Goal: Task Accomplishment & Management: Use online tool/utility

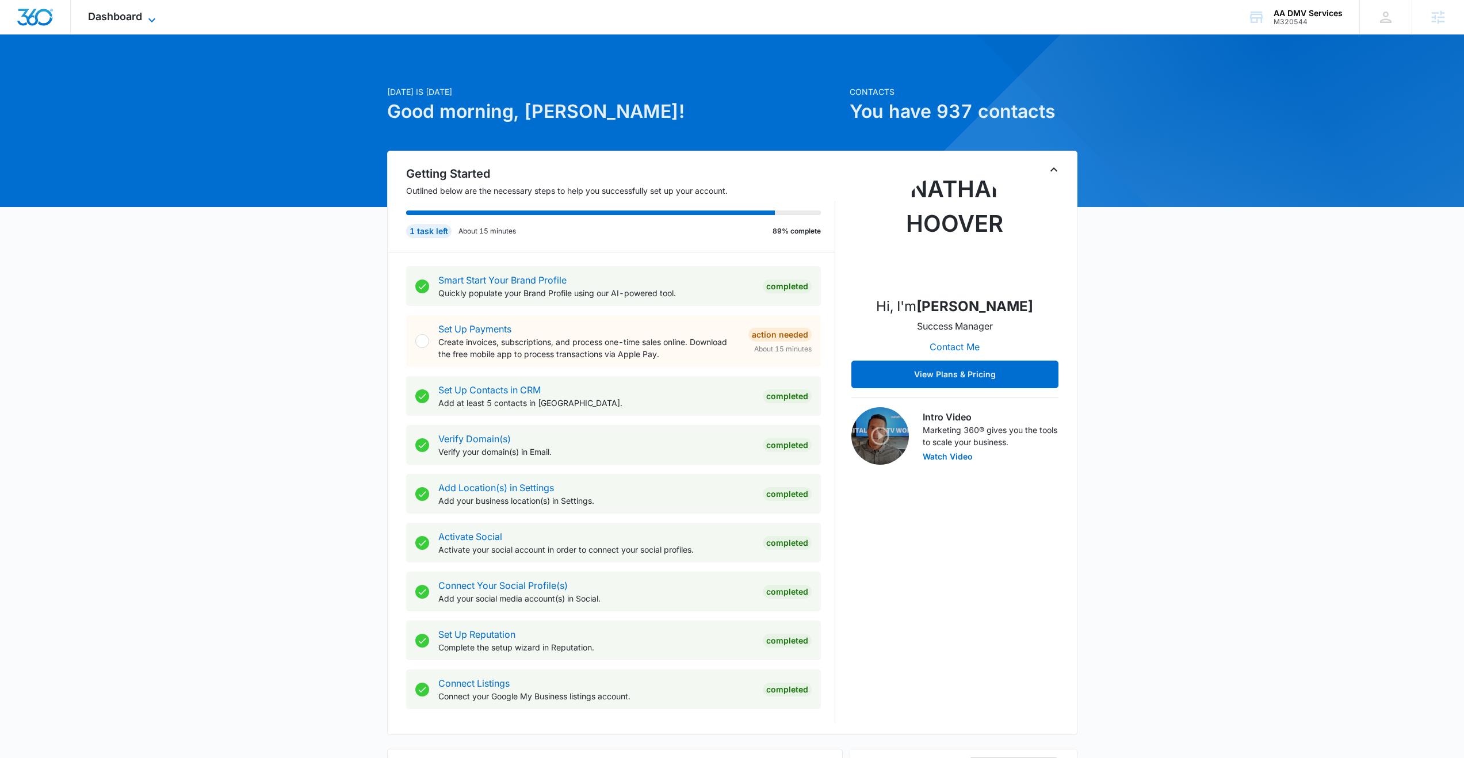
click at [130, 12] on span "Dashboard" at bounding box center [115, 16] width 54 height 12
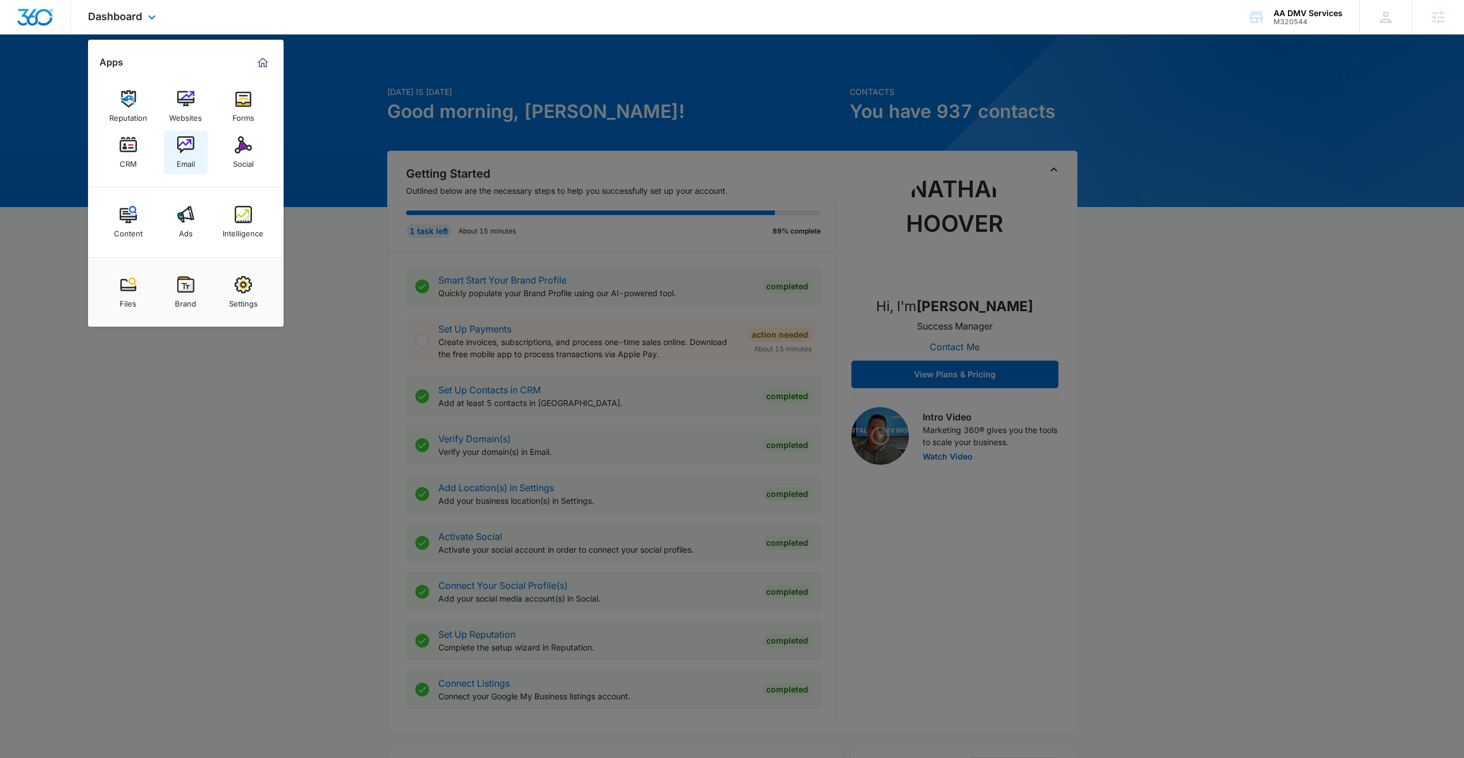
click at [188, 142] on img at bounding box center [185, 144] width 17 height 17
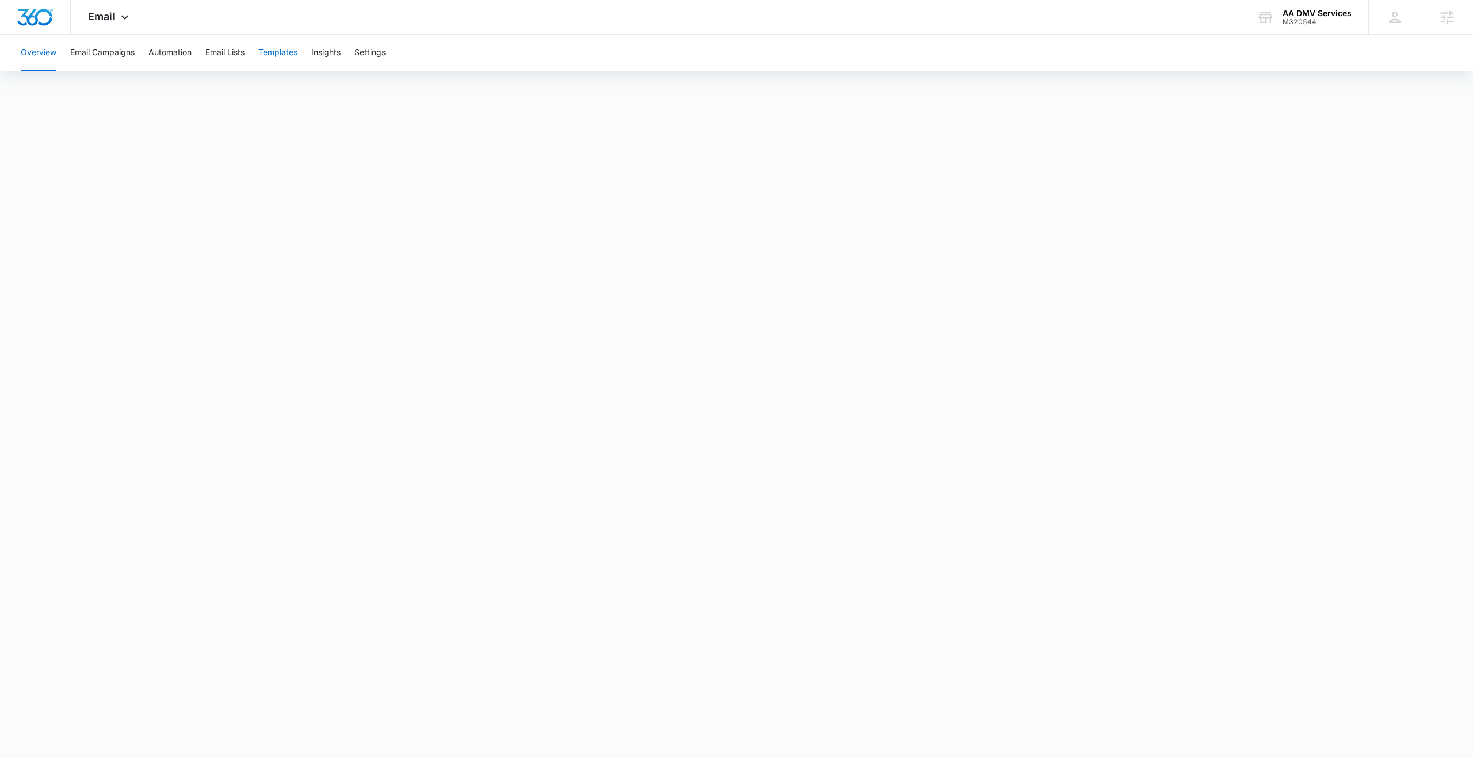
click at [282, 54] on button "Templates" at bounding box center [277, 53] width 39 height 37
